Goal: Information Seeking & Learning: Learn about a topic

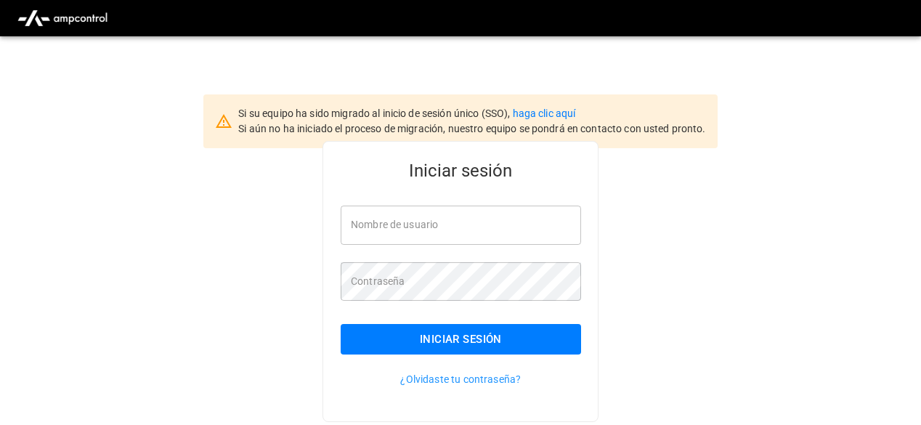
type input "**********"
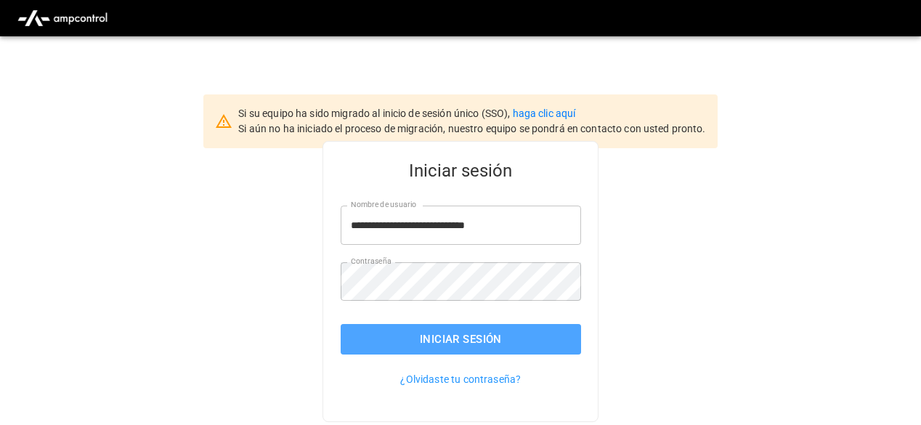
click at [459, 338] on button "Iniciar sesión" at bounding box center [461, 339] width 240 height 31
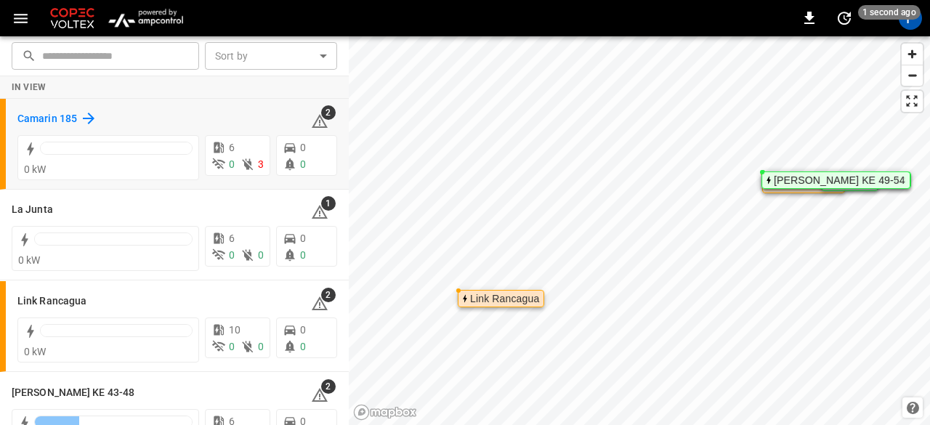
click at [42, 119] on h6 "Camarin 185" at bounding box center [47, 119] width 60 height 16
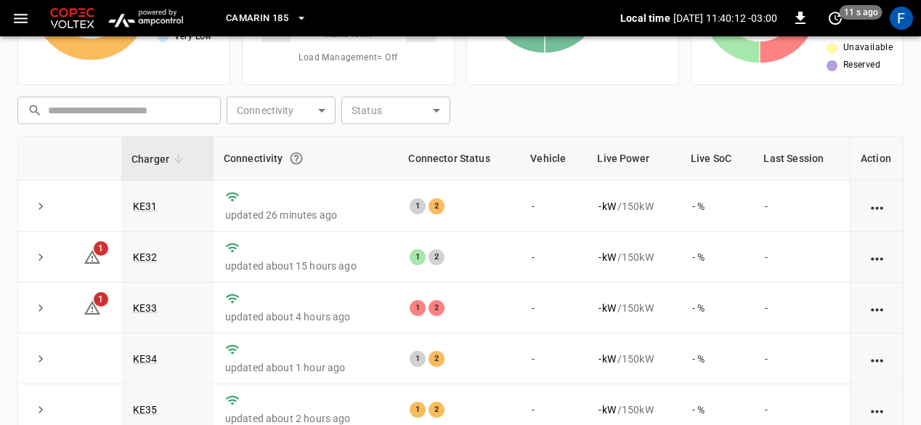
scroll to position [52, 0]
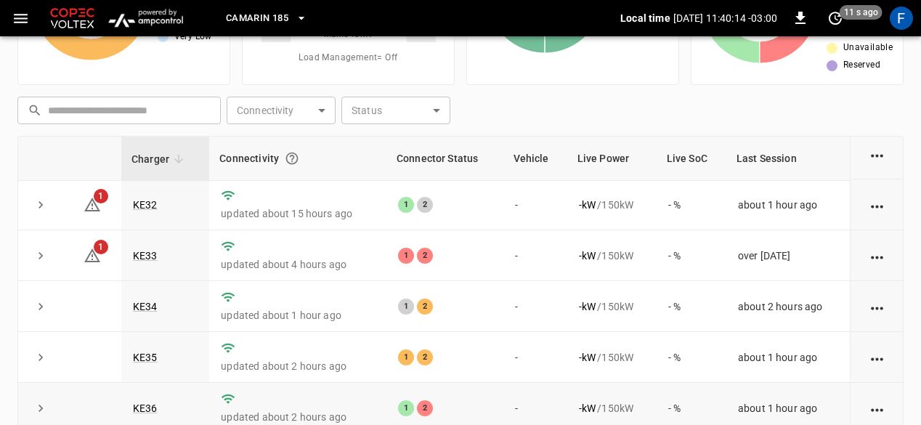
click at [466, 387] on td "1 2" at bounding box center [444, 408] width 117 height 51
click at [154, 407] on link "KE36" at bounding box center [145, 407] width 31 height 17
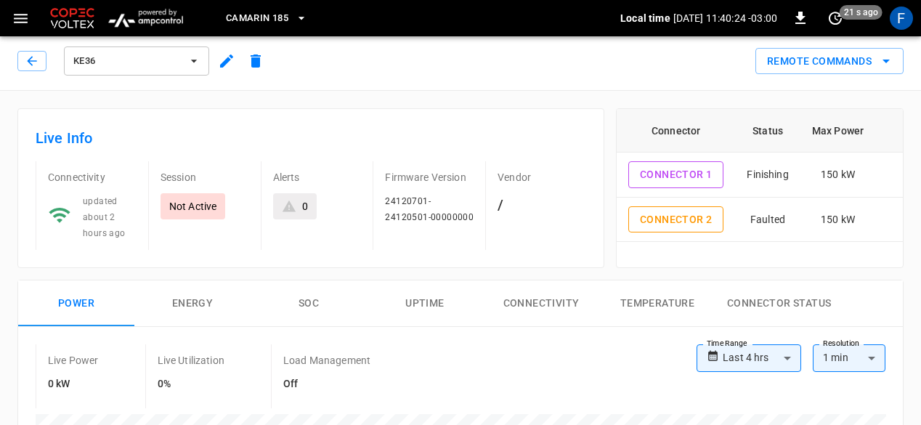
scroll to position [1, 0]
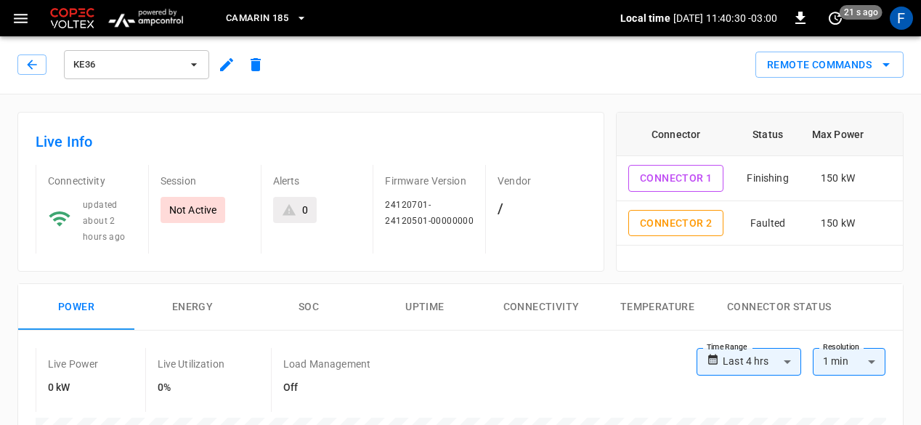
click at [15, 60] on div "KE36" at bounding box center [141, 61] width 259 height 41
click at [29, 68] on icon "button" at bounding box center [32, 64] width 15 height 15
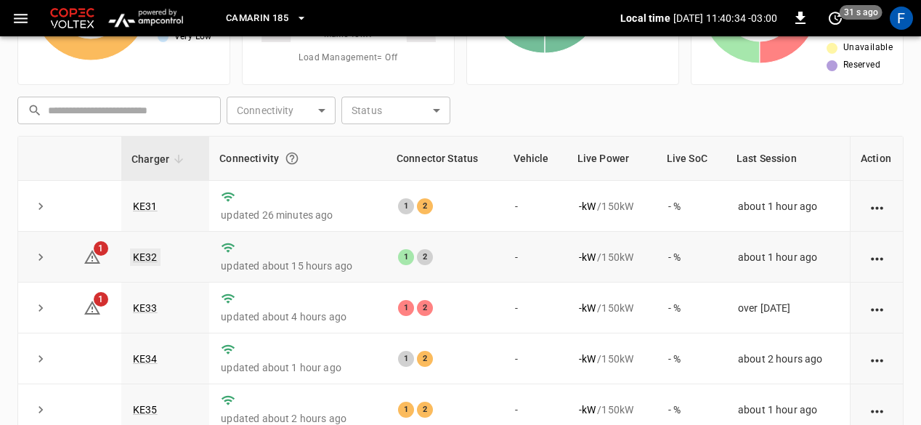
click at [153, 251] on link "KE32" at bounding box center [145, 256] width 31 height 17
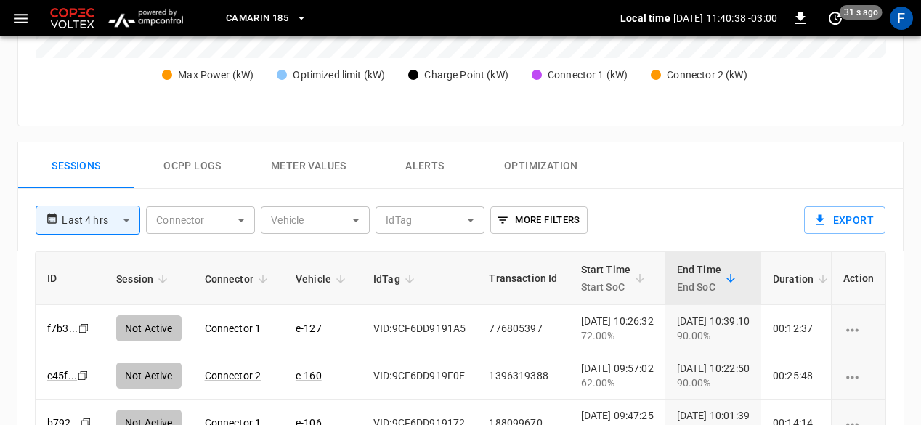
scroll to position [606, 0]
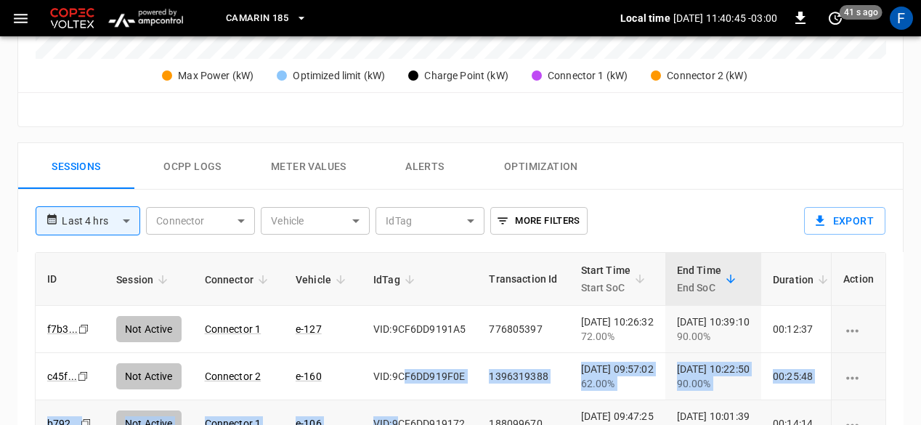
click at [393, 397] on tbody "f7b3 ... Copy Not Active Connector 1 e-127 VID:9CF6DD9191A5 776805397 [DATE] 10…" at bounding box center [597, 424] width 1122 height 236
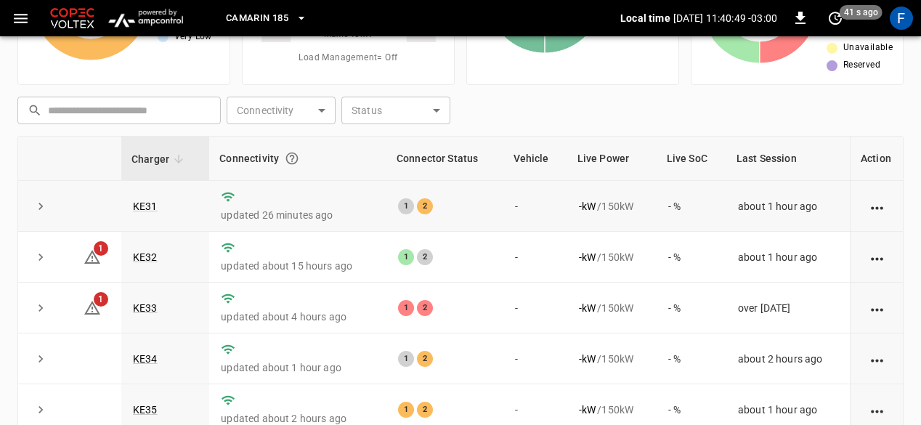
scroll to position [52, 0]
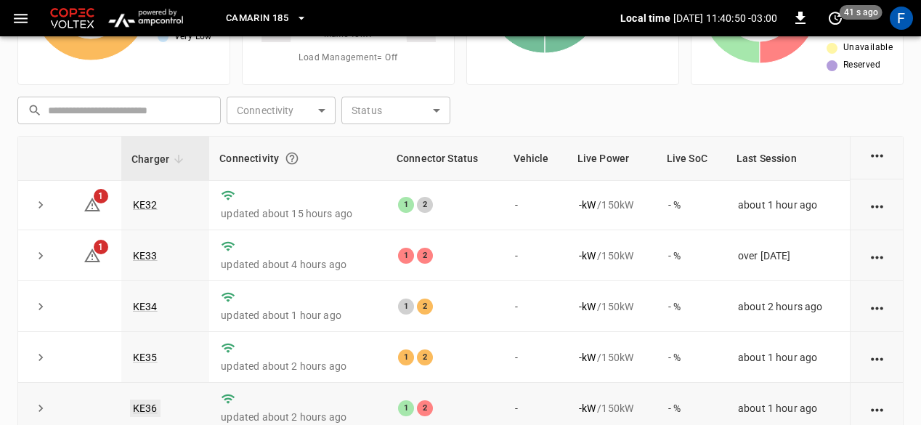
click at [137, 407] on link "KE36" at bounding box center [145, 407] width 31 height 17
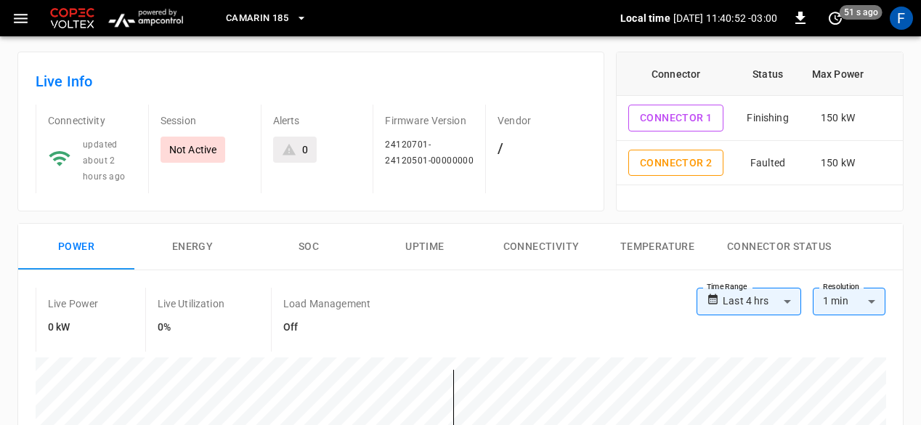
scroll to position [62, 0]
click at [665, 170] on button "Connector 2" at bounding box center [675, 161] width 95 height 27
type input "**********"
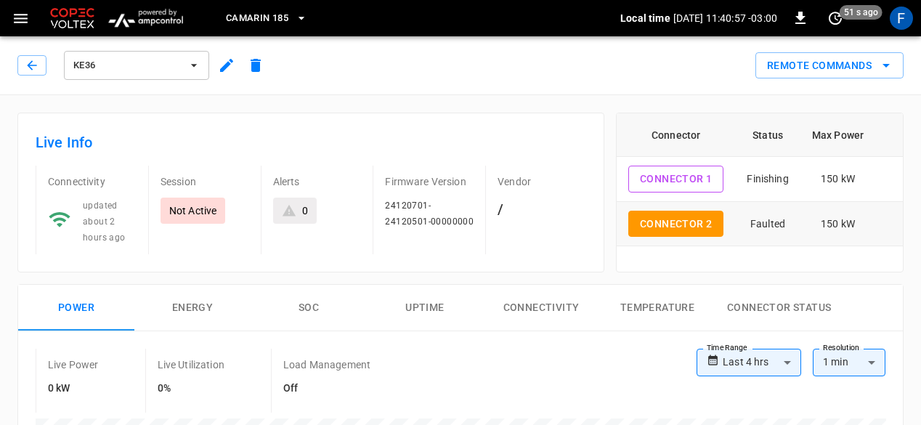
click at [738, 224] on td "Faulted" at bounding box center [767, 224] width 65 height 45
click at [648, 226] on button "Connector 2" at bounding box center [675, 224] width 95 height 27
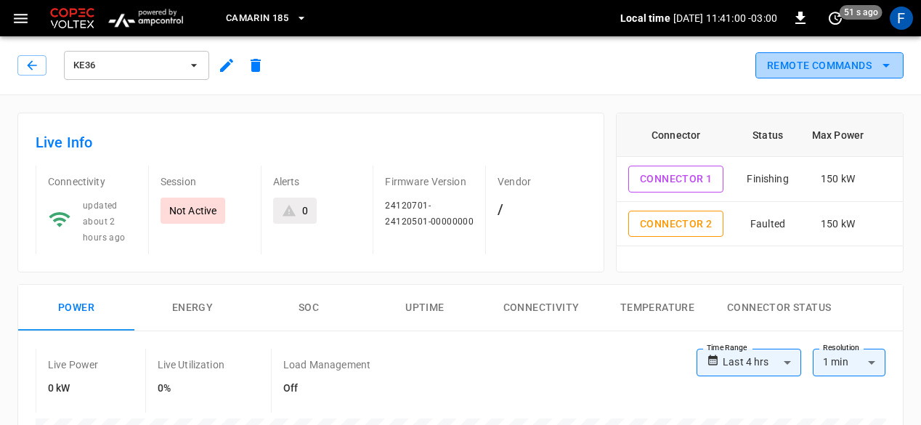
click at [784, 62] on button "Remote Commands" at bounding box center [829, 65] width 148 height 27
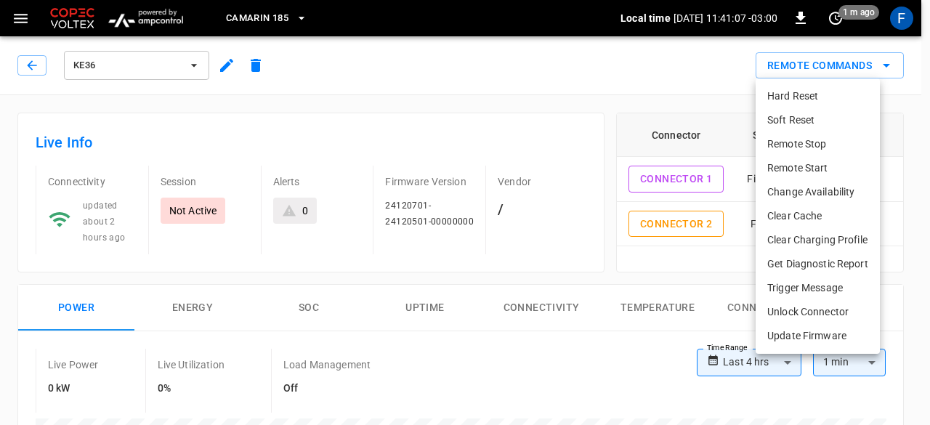
click at [517, 81] on div at bounding box center [465, 212] width 930 height 425
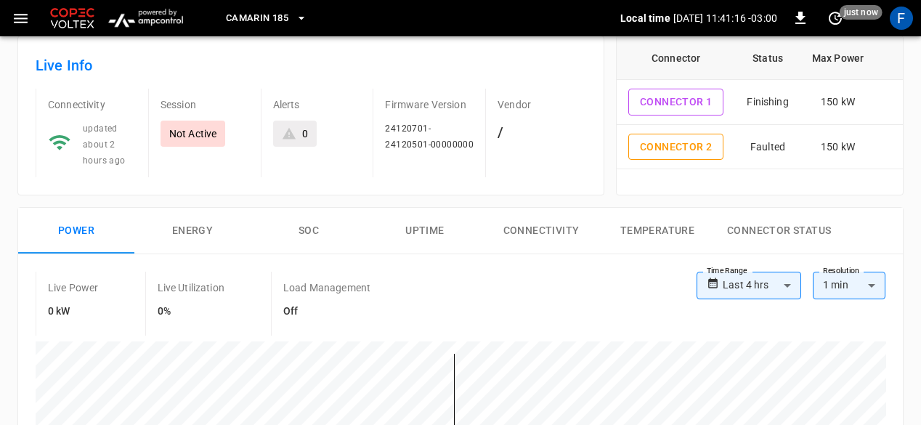
scroll to position [74, 0]
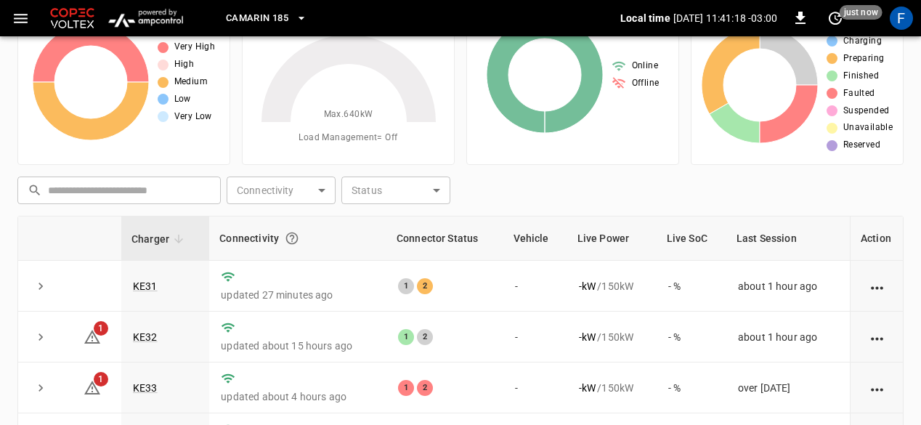
scroll to position [154, 0]
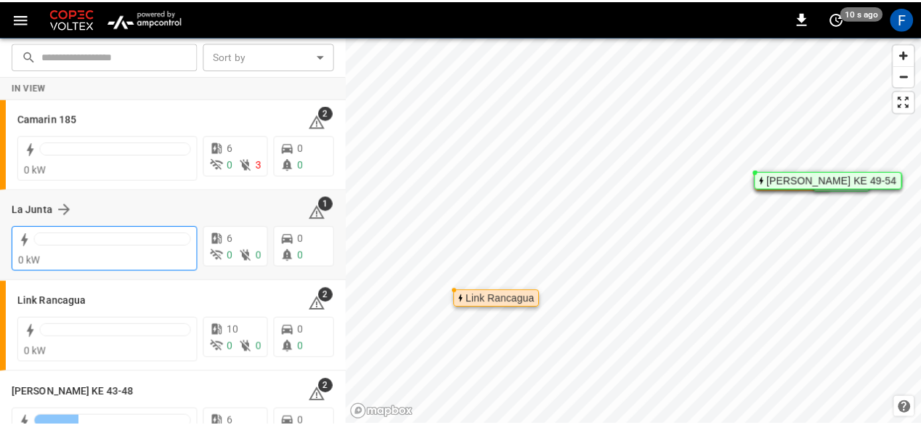
scroll to position [129, 0]
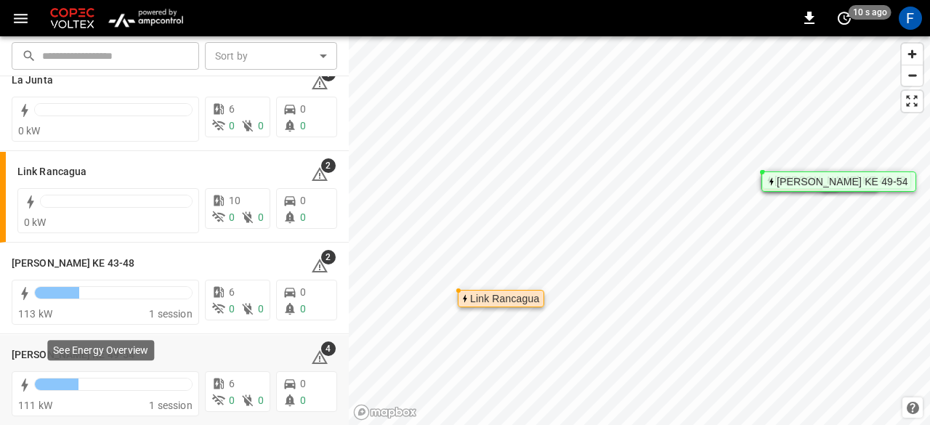
click at [68, 362] on div "See Energy Overview" at bounding box center [101, 354] width 110 height 32
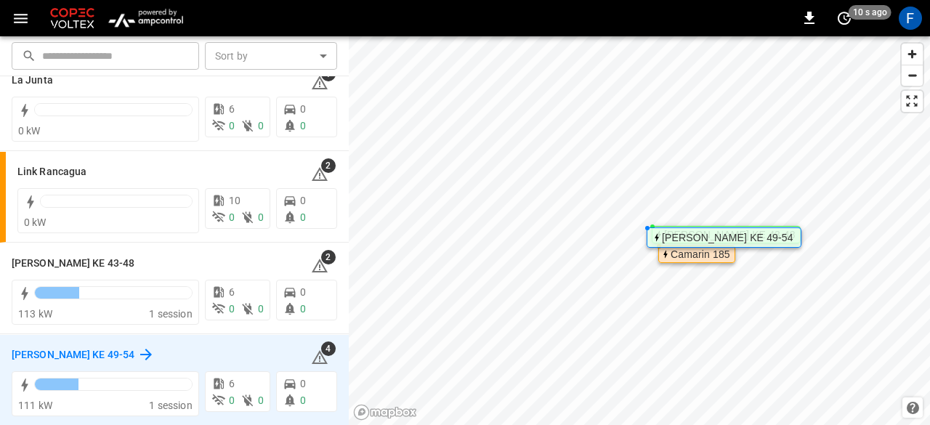
click at [39, 349] on h6 "[PERSON_NAME] KE 49-54" at bounding box center [73, 355] width 123 height 16
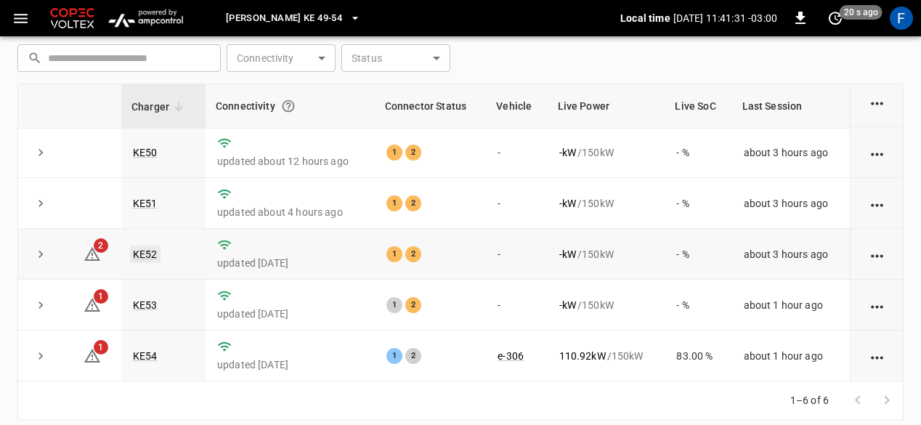
scroll to position [207, 0]
drag, startPoint x: 133, startPoint y: 362, endPoint x: 145, endPoint y: 361, distance: 12.4
click at [145, 361] on td "KE54" at bounding box center [163, 355] width 84 height 51
click at [150, 354] on link "KE54" at bounding box center [145, 354] width 31 height 17
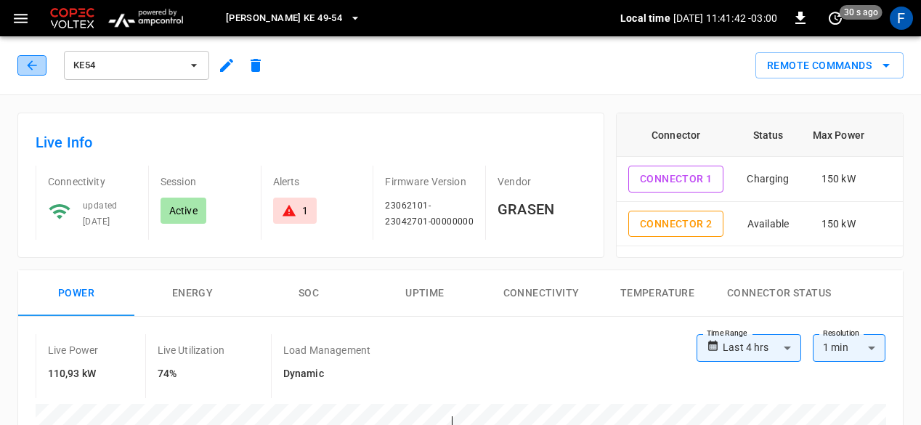
click at [37, 65] on icon "button" at bounding box center [32, 65] width 15 height 15
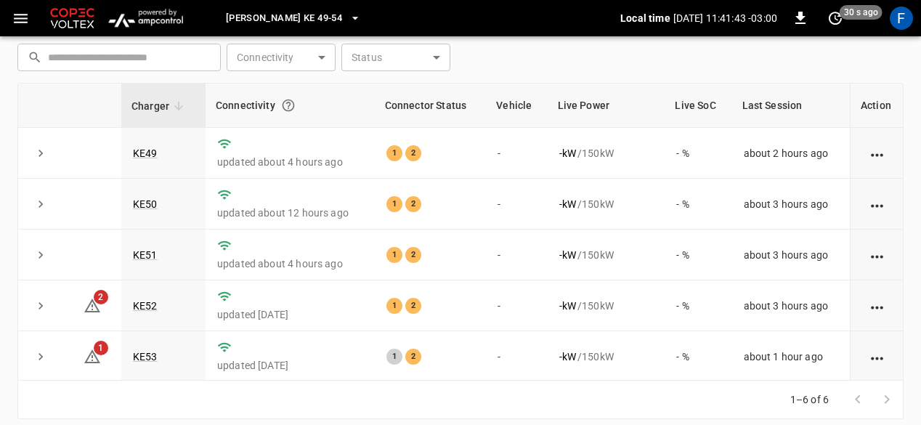
click at [37, 65] on div "​ ​" at bounding box center [118, 58] width 203 height 28
click at [12, 0] on div "[PERSON_NAME] KE 49-54 Local time [DATE] 11:41:45 -03:00 0 30 s ago F" at bounding box center [460, 18] width 921 height 36
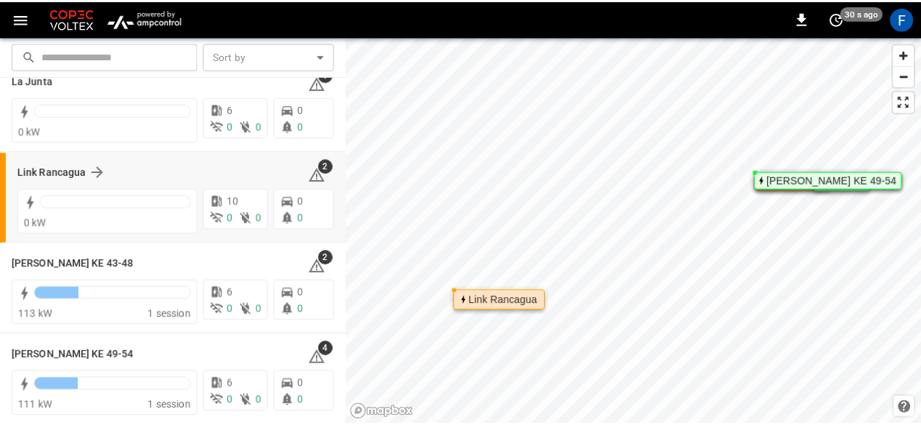
scroll to position [129, 0]
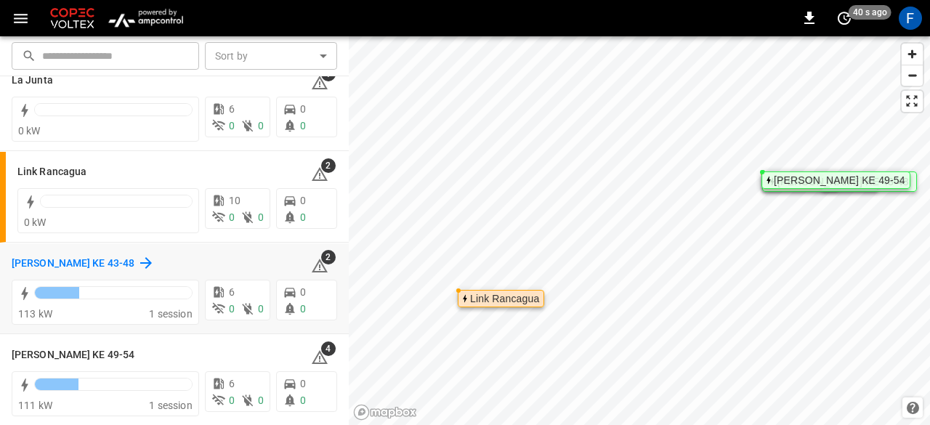
click at [25, 261] on h6 "[PERSON_NAME] KE 43-48" at bounding box center [73, 264] width 123 height 16
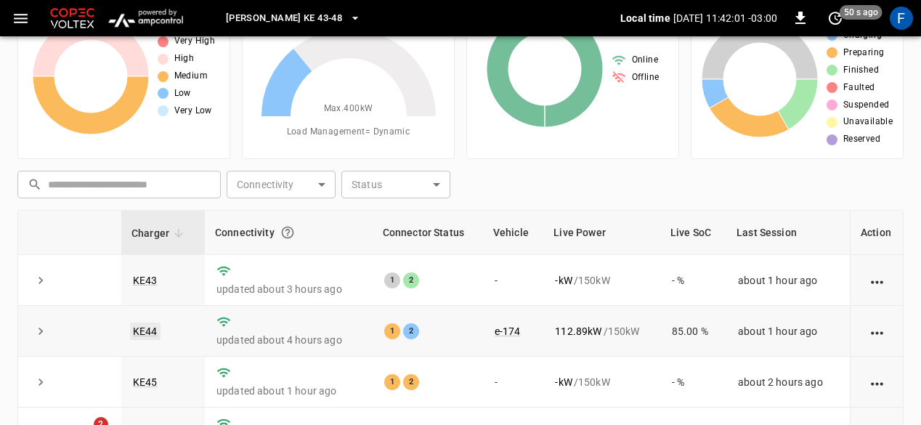
click at [131, 335] on link "KE44" at bounding box center [145, 330] width 31 height 17
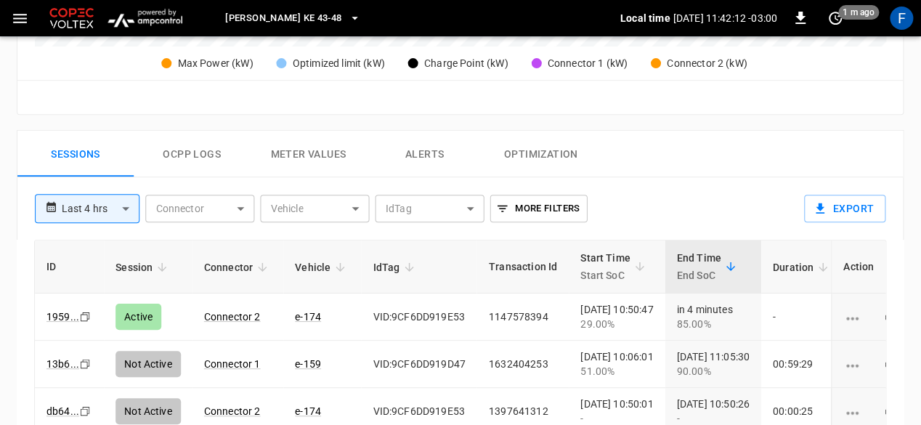
scroll to position [619, 0]
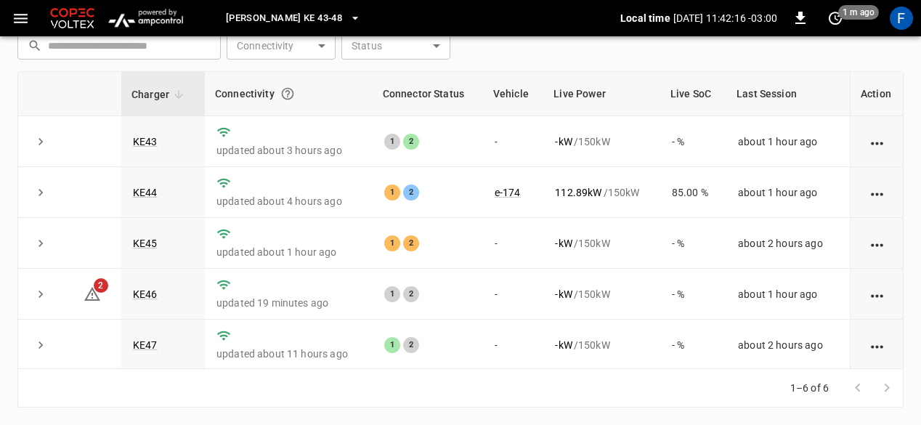
scroll to position [80, 0]
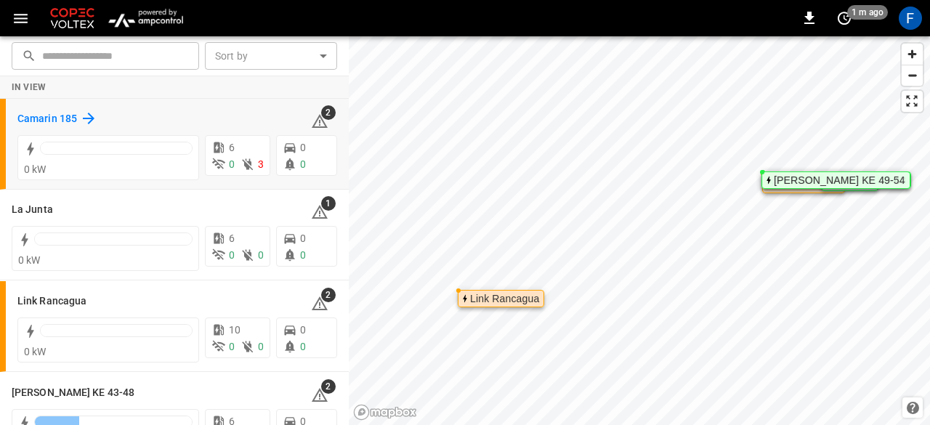
click at [34, 118] on h6 "Camarin 185" at bounding box center [47, 119] width 60 height 16
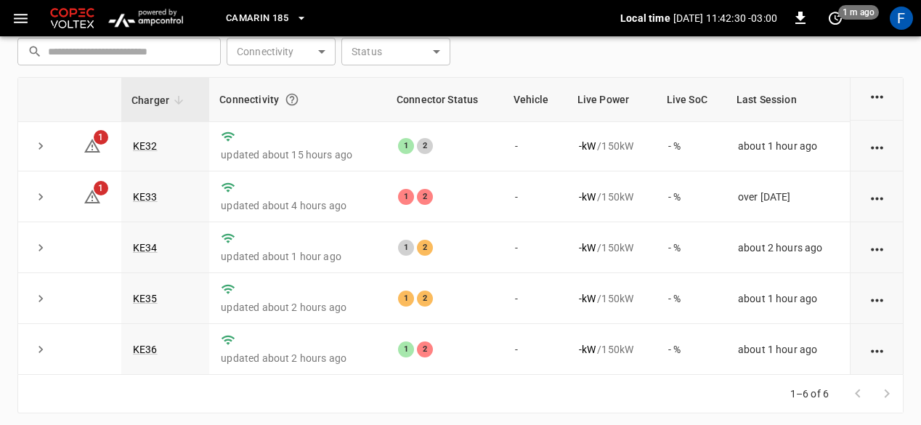
scroll to position [218, 0]
